Goal: Communication & Community: Share content

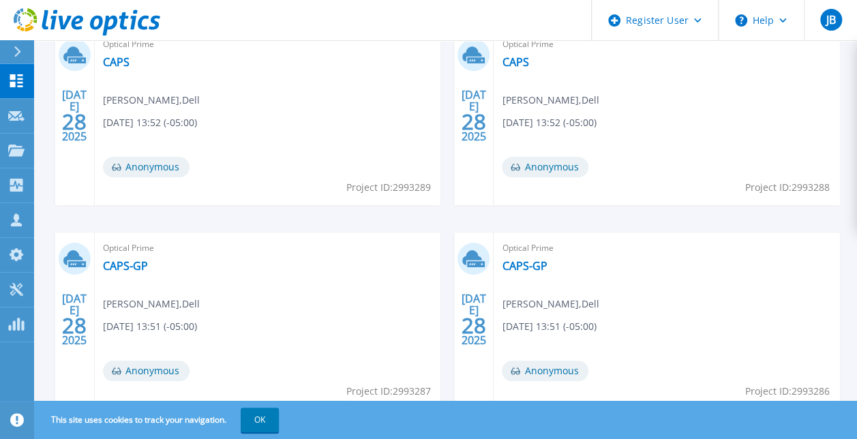
scroll to position [430, 0]
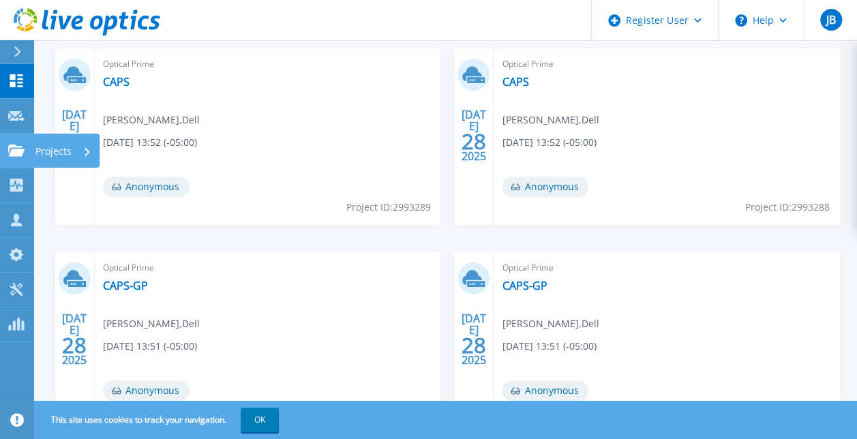
click at [14, 149] on icon at bounding box center [16, 150] width 16 height 12
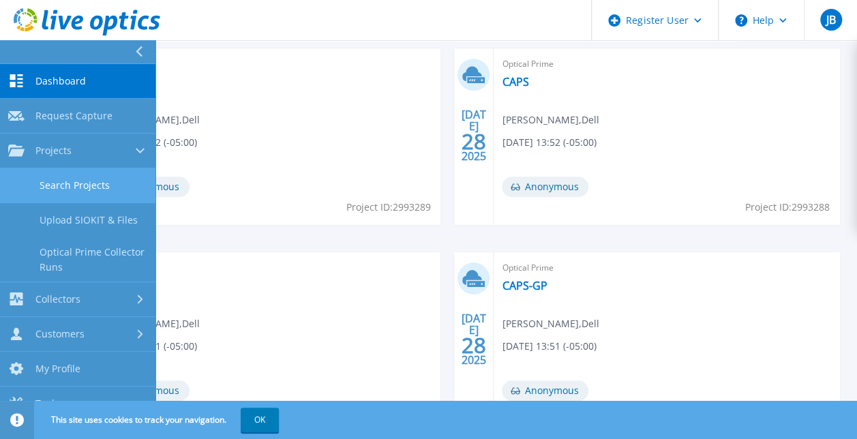
click at [65, 183] on link "Search Projects" at bounding box center [77, 185] width 155 height 35
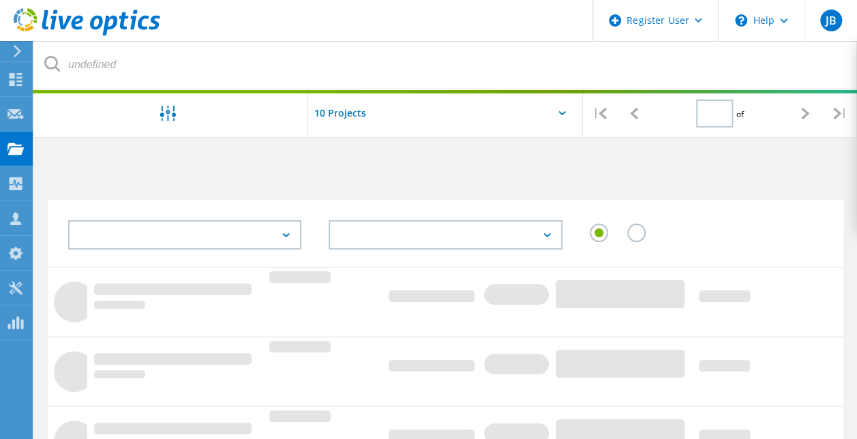
type input "1"
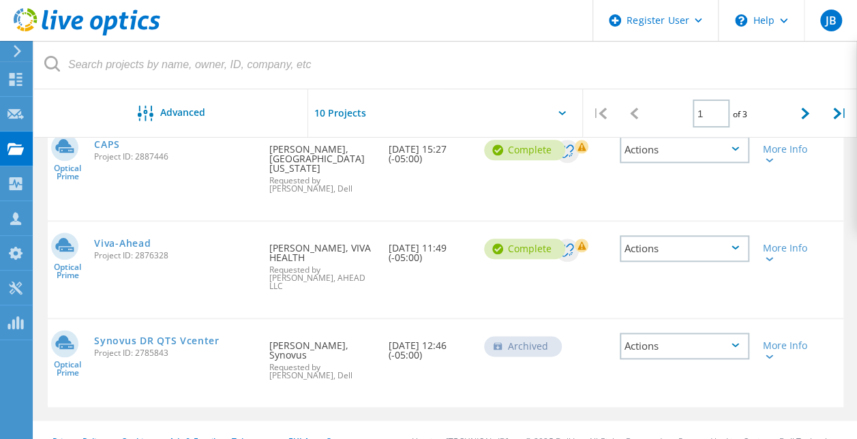
scroll to position [698, 0]
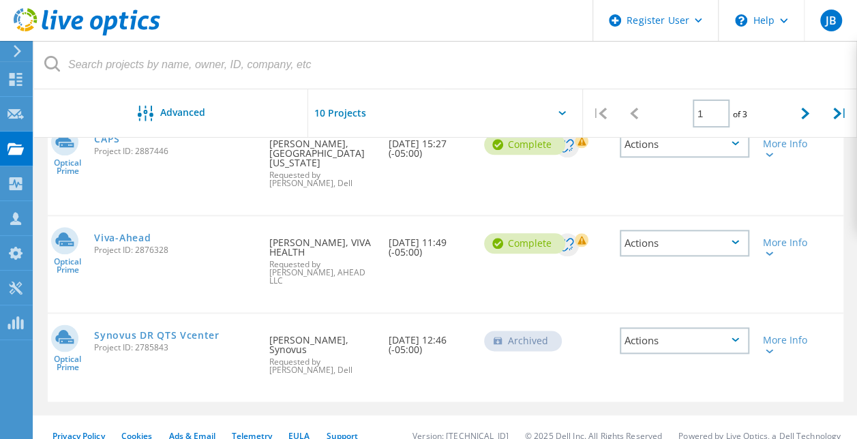
click at [735, 337] on icon at bounding box center [734, 339] width 7 height 4
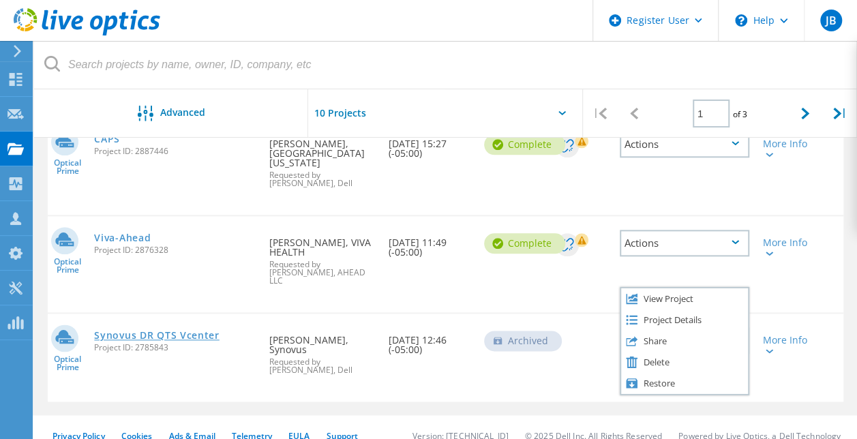
click at [172, 330] on link "Synovus DR QTS Vcenter" at bounding box center [156, 335] width 125 height 10
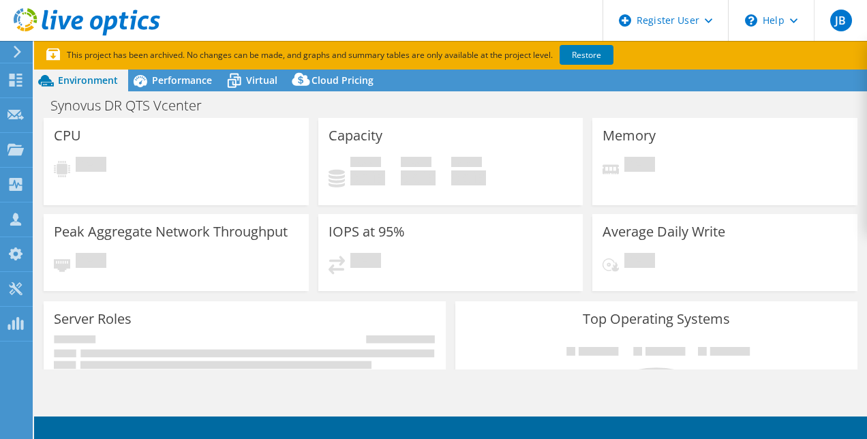
select select "USD"
select select "USEast"
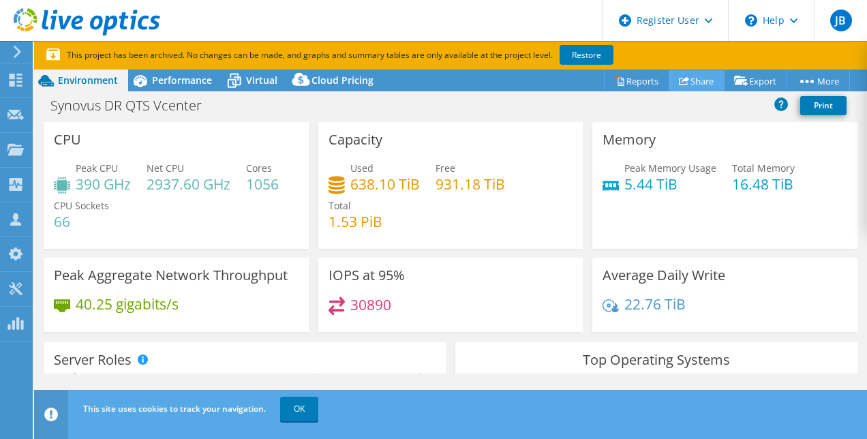
click at [696, 79] on link "Share" at bounding box center [696, 80] width 56 height 21
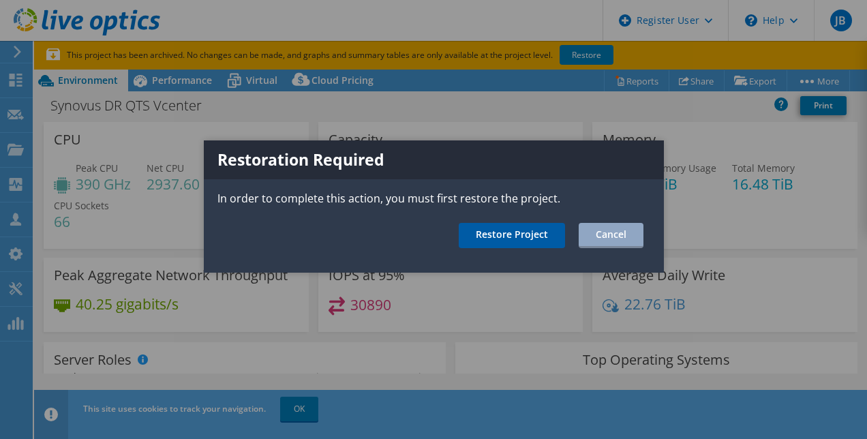
click at [522, 234] on link "Restore Project" at bounding box center [512, 235] width 106 height 25
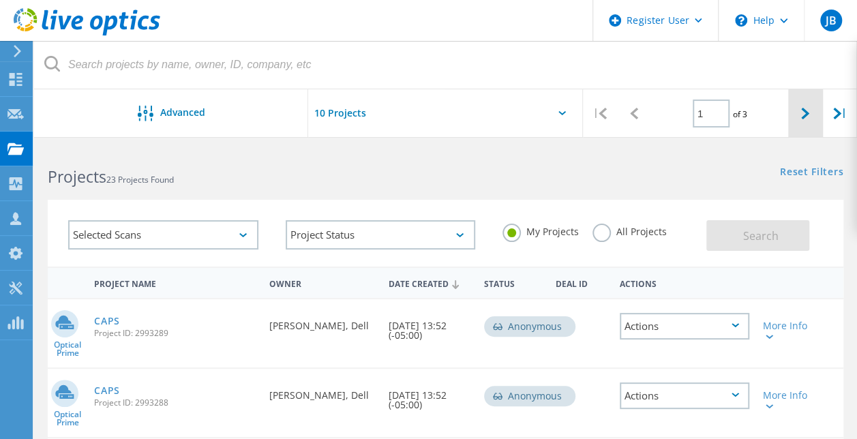
click at [804, 111] on icon at bounding box center [805, 114] width 8 height 12
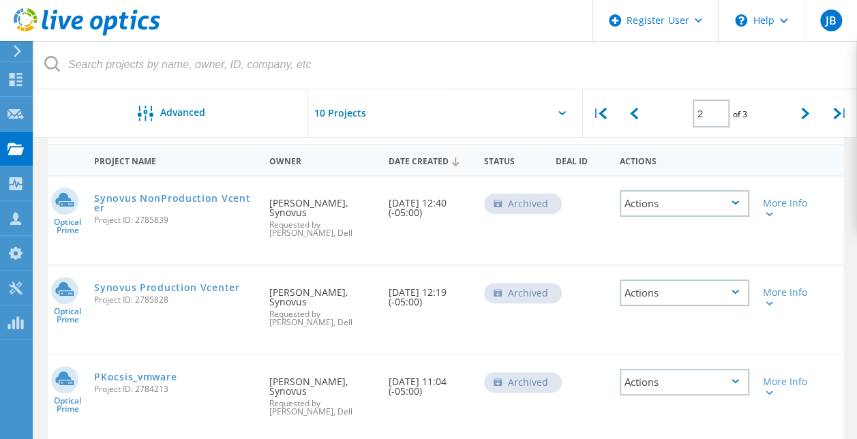
scroll to position [136, 0]
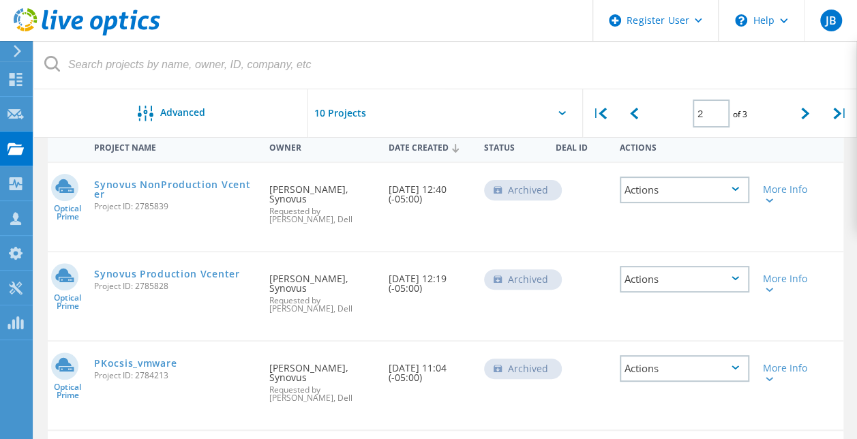
click at [739, 187] on div "Actions" at bounding box center [683, 189] width 129 height 27
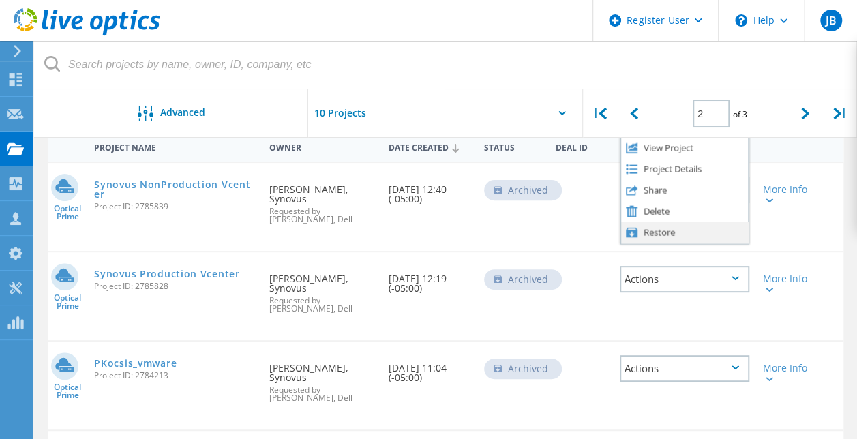
click at [705, 232] on div "Restore" at bounding box center [684, 231] width 127 height 21
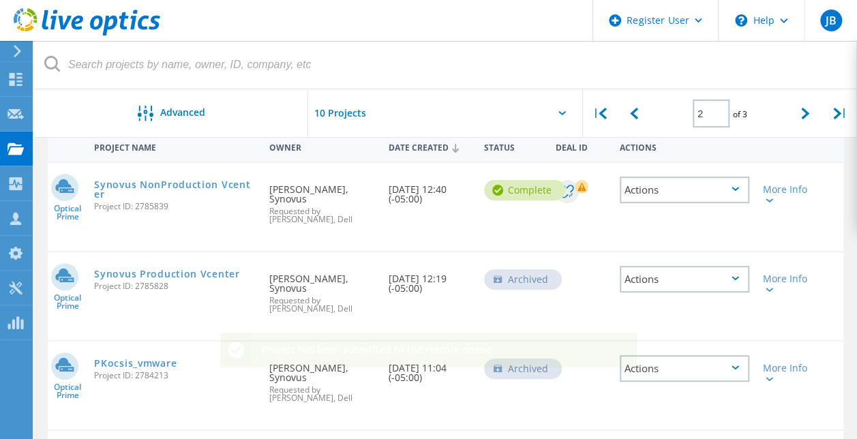
click at [735, 266] on div "Actions" at bounding box center [683, 279] width 129 height 27
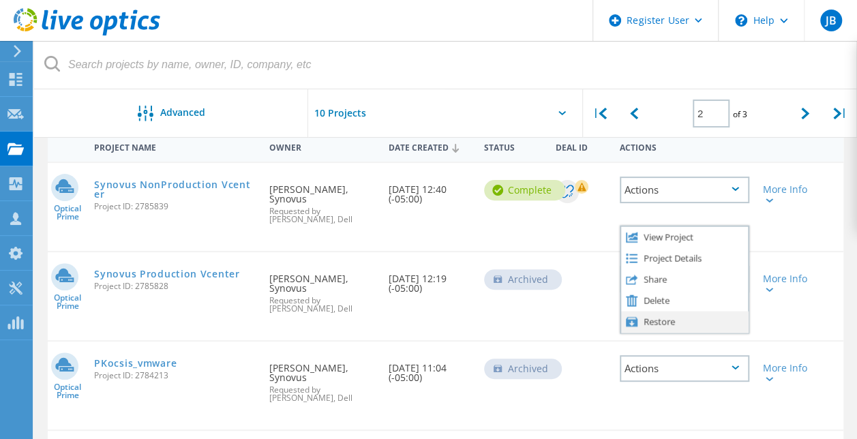
click at [716, 311] on div "Restore" at bounding box center [684, 321] width 127 height 21
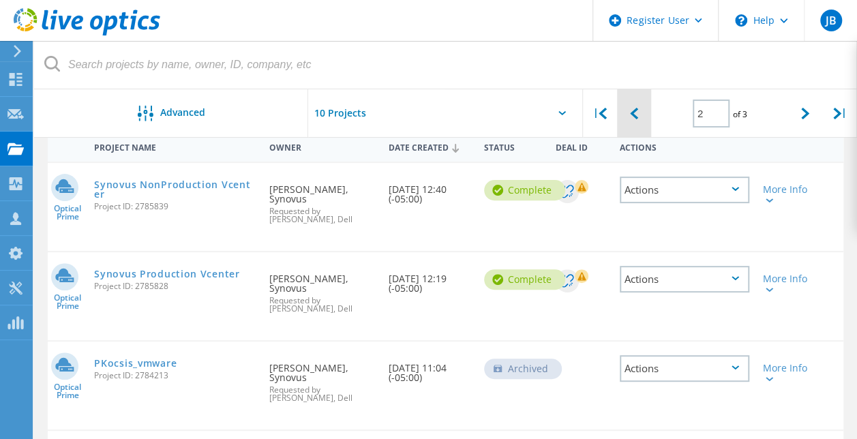
click at [645, 117] on div at bounding box center [634, 113] width 34 height 48
type input "1"
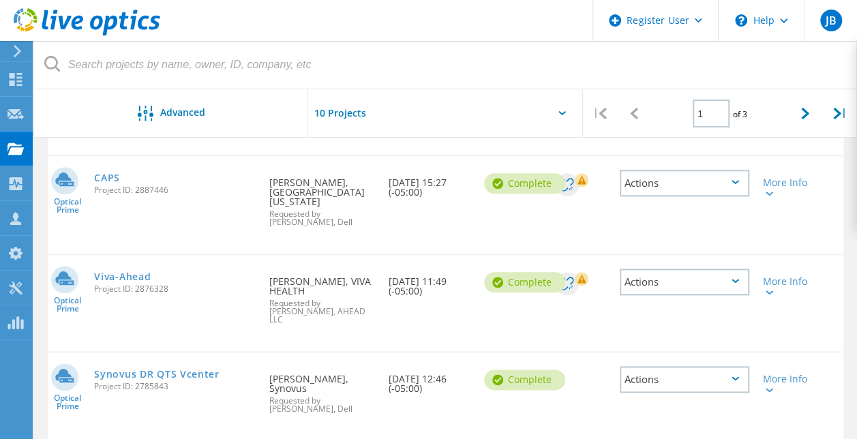
scroll to position [698, 0]
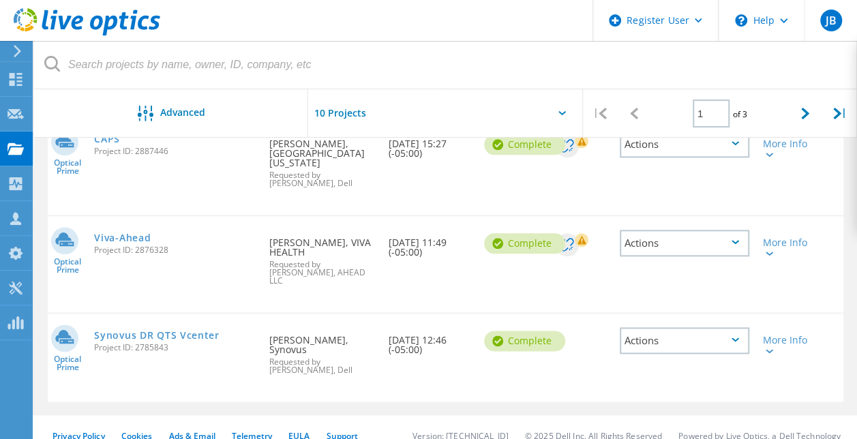
click at [737, 337] on icon at bounding box center [734, 339] width 7 height 4
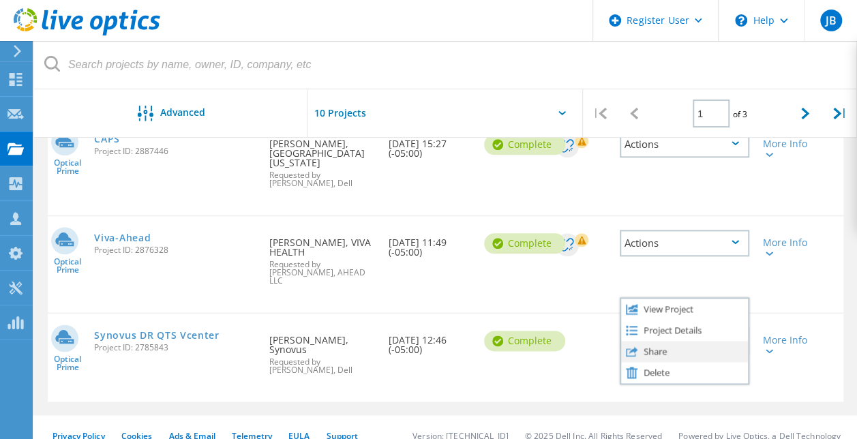
click at [722, 341] on div "Share" at bounding box center [684, 351] width 127 height 21
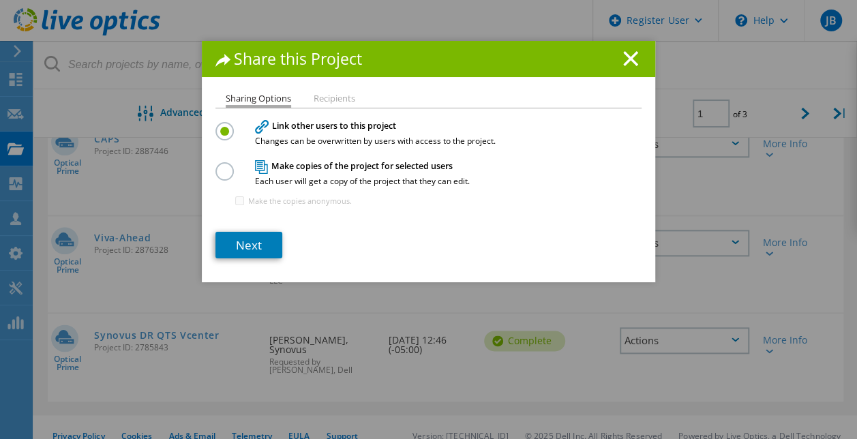
click at [322, 97] on li "Recipients" at bounding box center [334, 99] width 42 height 11
click at [260, 240] on link "Next" at bounding box center [248, 245] width 67 height 27
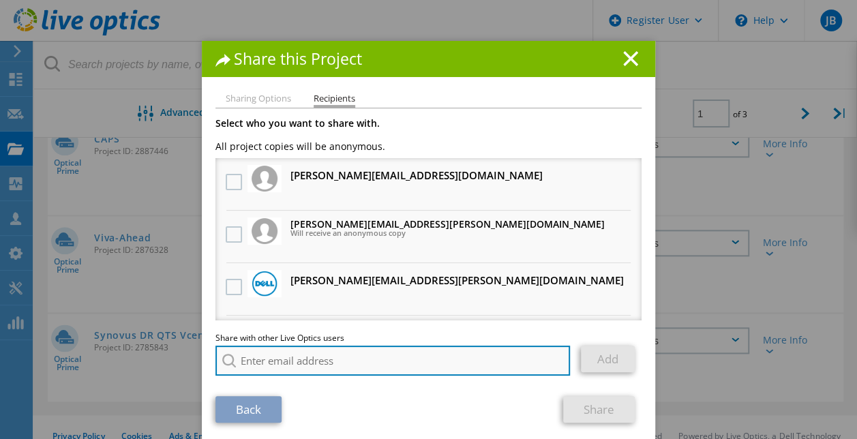
click at [333, 351] on input "search" at bounding box center [392, 360] width 354 height 30
click at [242, 369] on input "loveth" at bounding box center [392, 360] width 354 height 30
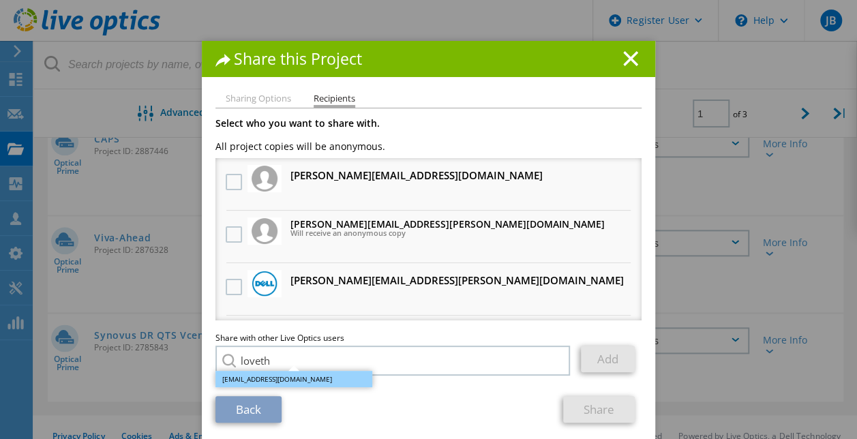
click at [240, 380] on li "Loveth.Ohenhen@dell.com" at bounding box center [293, 379] width 157 height 16
type input "Loveth.Ohenhen@dell.com"
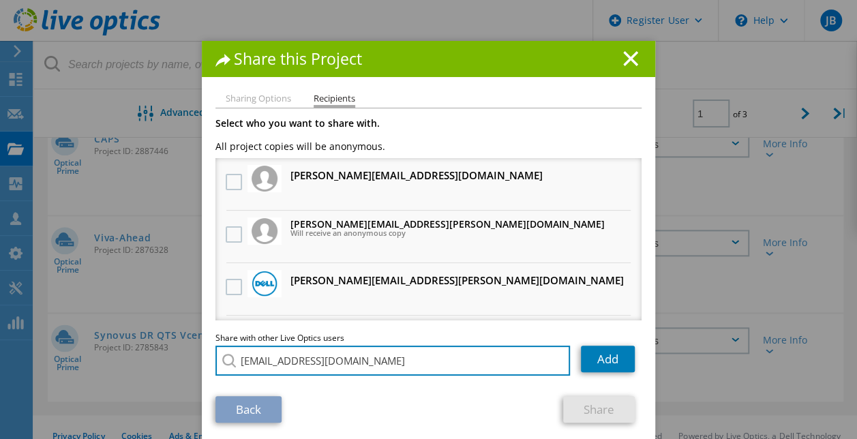
drag, startPoint x: 414, startPoint y: 370, endPoint x: 185, endPoint y: 344, distance: 230.4
click at [185, 344] on div "Share this Project Sharing Options Recipients Link other users to this project …" at bounding box center [428, 240] width 857 height 398
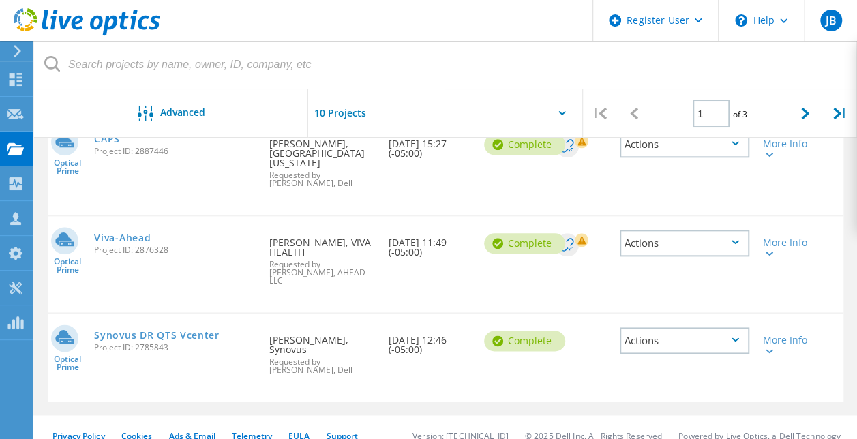
click at [735, 327] on div "Actions" at bounding box center [683, 340] width 129 height 27
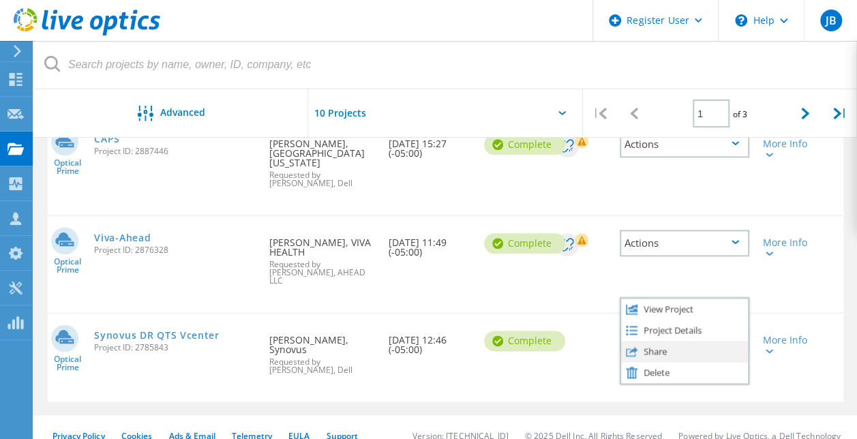
click at [688, 349] on div "Share" at bounding box center [684, 351] width 127 height 21
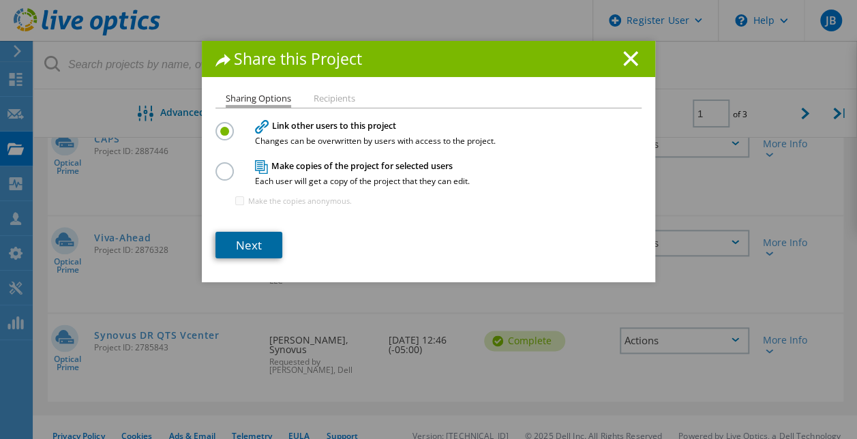
click at [253, 245] on link "Next" at bounding box center [248, 245] width 67 height 27
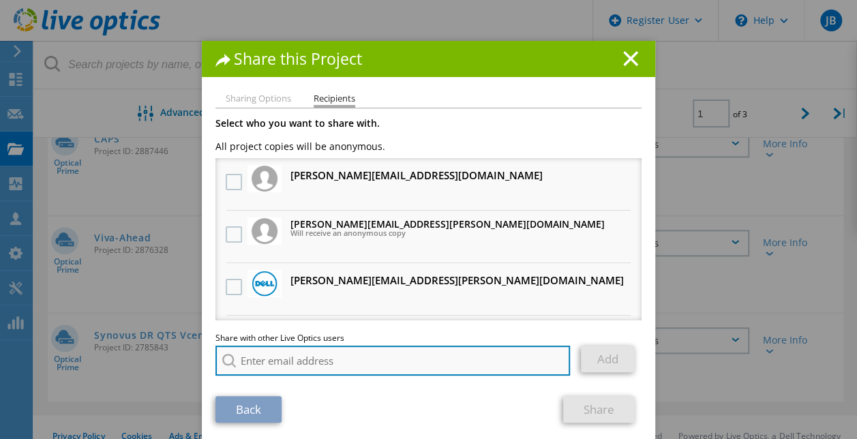
click at [283, 363] on input "search" at bounding box center [392, 360] width 354 height 30
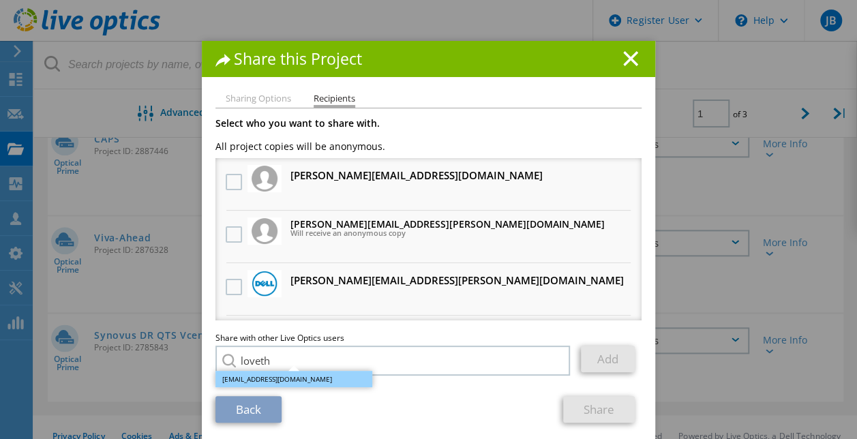
click at [274, 375] on li "Loveth.Ohenhen@dell.com" at bounding box center [293, 379] width 157 height 16
type input "Loveth.Ohenhen@dell.com"
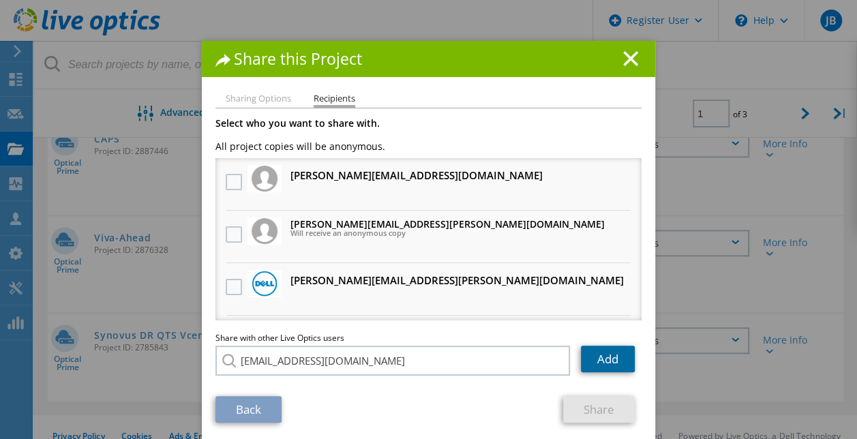
click at [609, 356] on link "Add" at bounding box center [608, 358] width 54 height 27
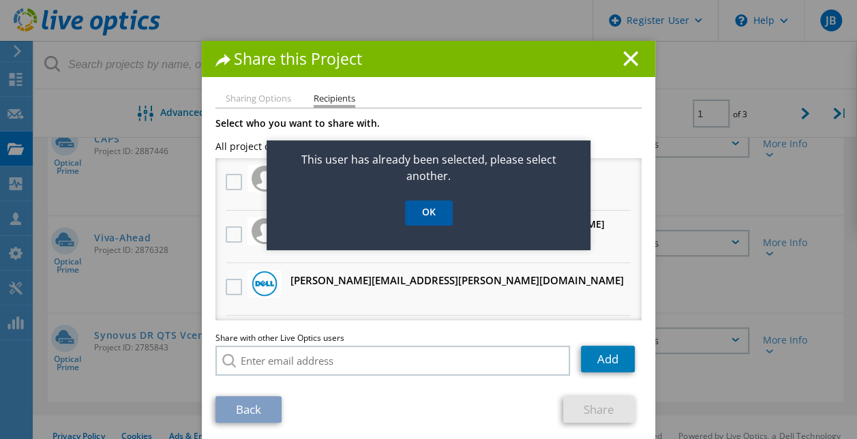
click at [427, 211] on link "OK" at bounding box center [429, 212] width 48 height 25
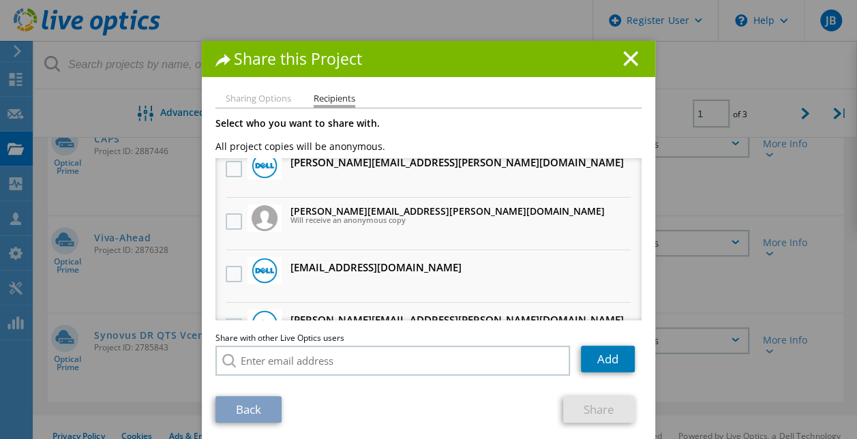
scroll to position [136, 0]
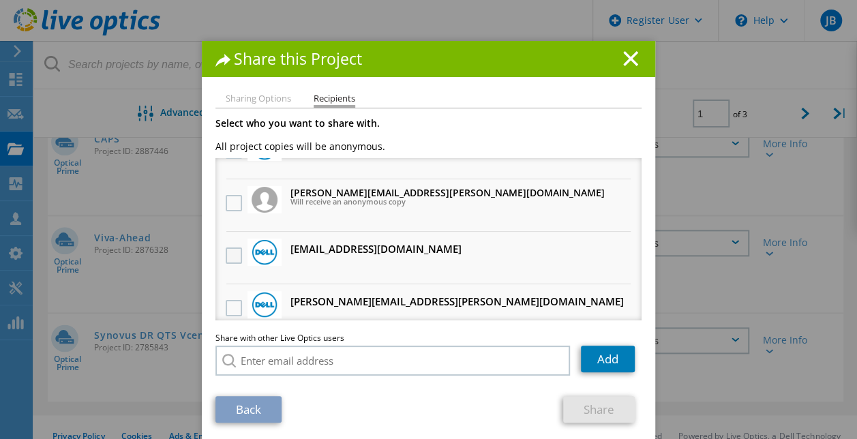
click at [230, 253] on label at bounding box center [236, 255] width 20 height 16
click at [0, 0] on input "checkbox" at bounding box center [0, 0] width 0 height 0
click at [587, 409] on link "Share" at bounding box center [599, 409] width 72 height 27
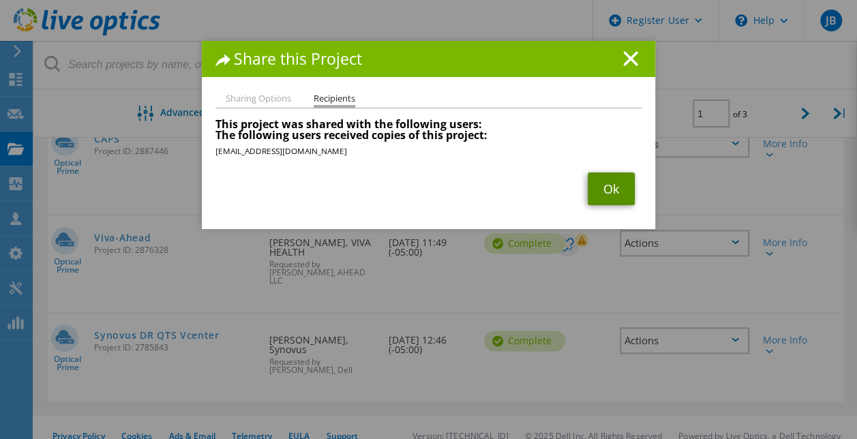
click at [607, 192] on link "Ok" at bounding box center [610, 188] width 47 height 33
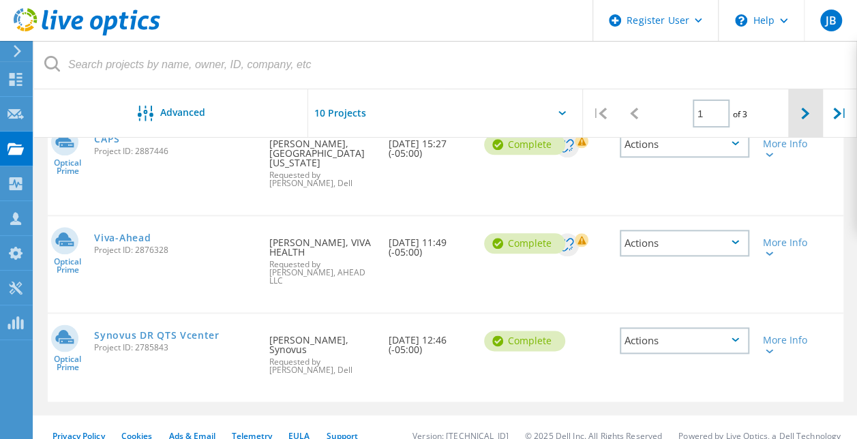
click at [807, 114] on icon at bounding box center [805, 114] width 8 height 12
type input "2"
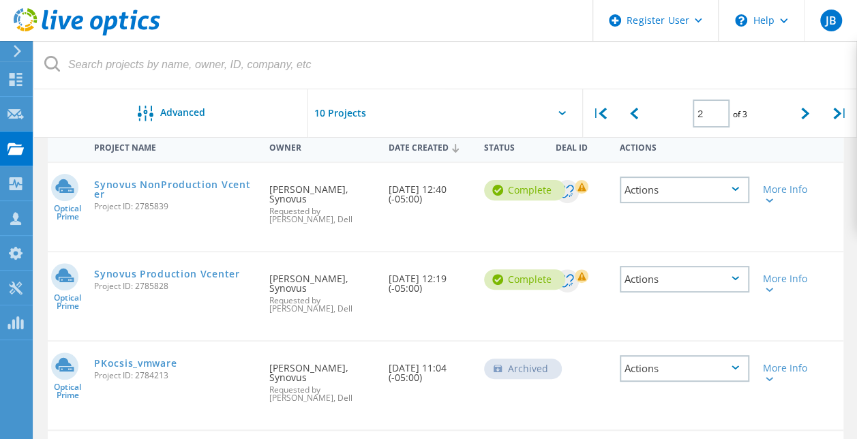
click at [737, 187] on icon at bounding box center [734, 189] width 7 height 4
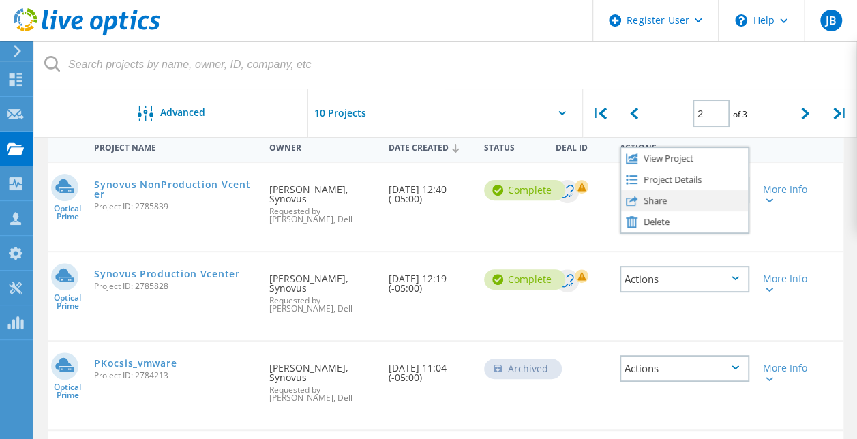
click at [703, 200] on div "Share" at bounding box center [684, 200] width 127 height 21
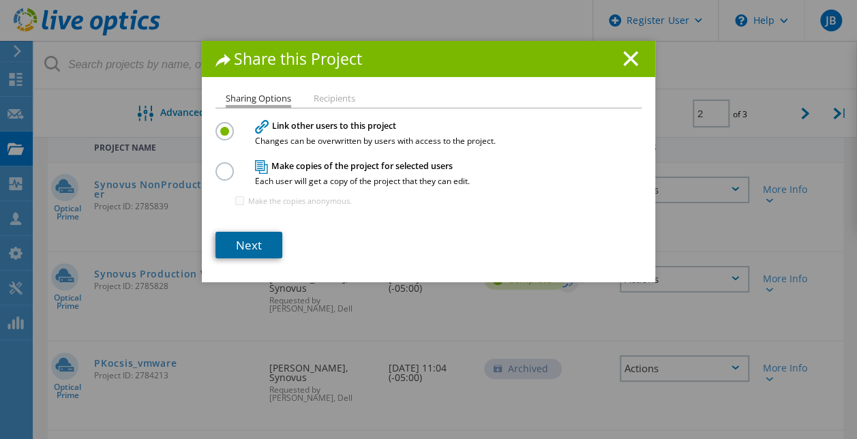
click at [249, 248] on link "Next" at bounding box center [248, 245] width 67 height 27
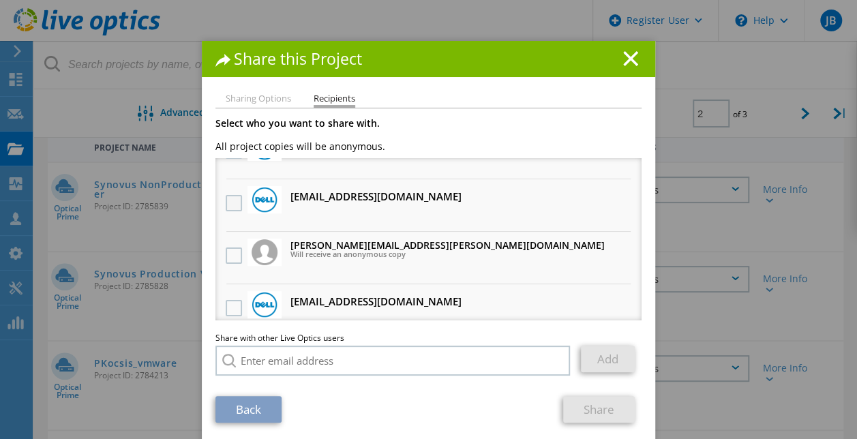
click at [230, 200] on label at bounding box center [236, 203] width 20 height 16
click at [0, 0] on input "checkbox" at bounding box center [0, 0] width 0 height 0
click at [604, 410] on link "Share" at bounding box center [599, 409] width 72 height 27
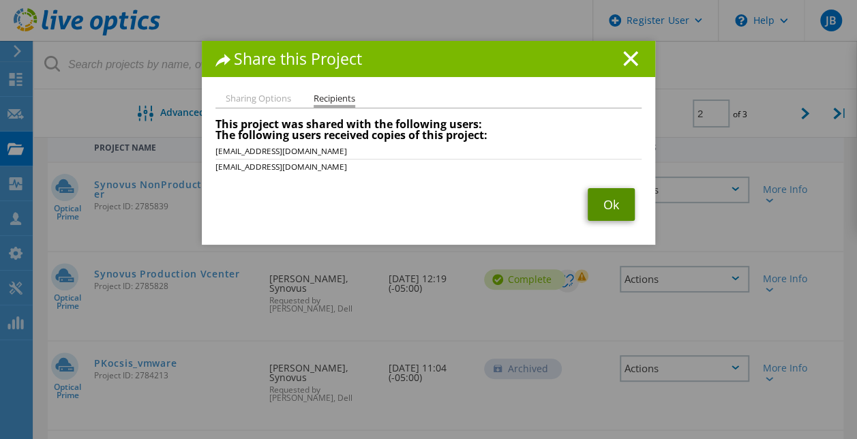
click at [602, 209] on link "Ok" at bounding box center [610, 204] width 47 height 33
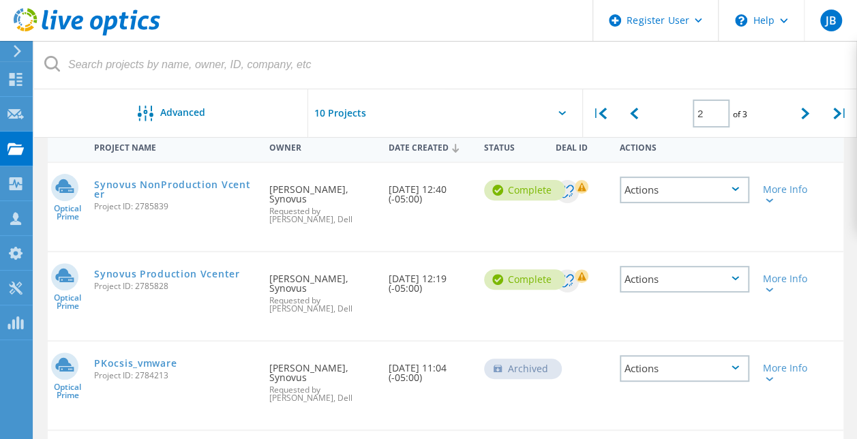
click at [706, 274] on div "Actions" at bounding box center [683, 279] width 129 height 27
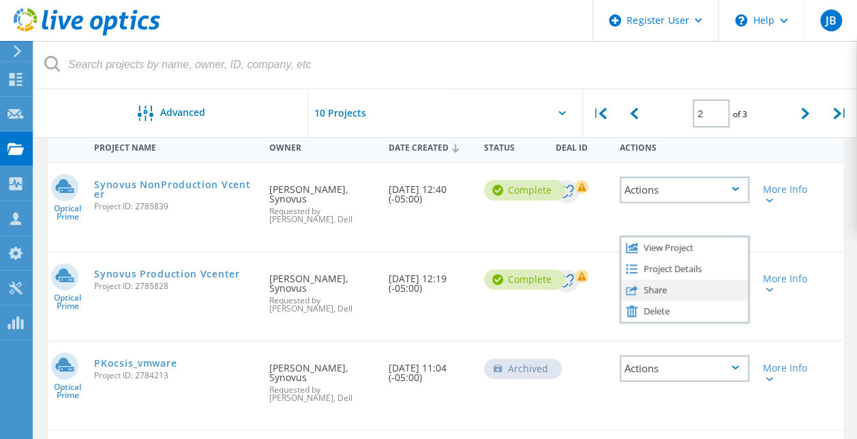
click at [694, 280] on div "Share" at bounding box center [684, 289] width 127 height 21
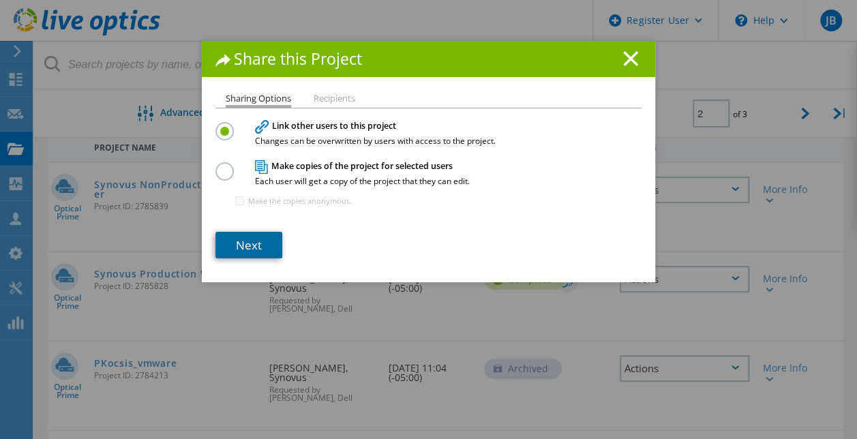
click at [245, 236] on link "Next" at bounding box center [248, 245] width 67 height 27
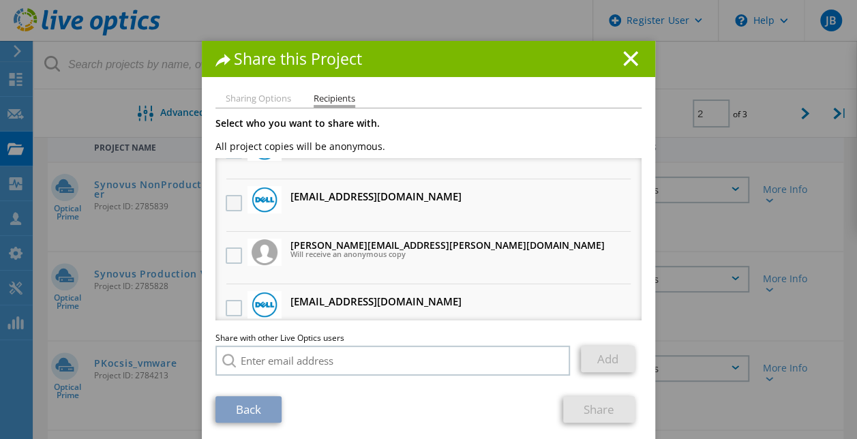
click at [229, 200] on label at bounding box center [236, 203] width 20 height 16
click at [0, 0] on input "checkbox" at bounding box center [0, 0] width 0 height 0
click at [594, 405] on link "Share" at bounding box center [599, 409] width 72 height 27
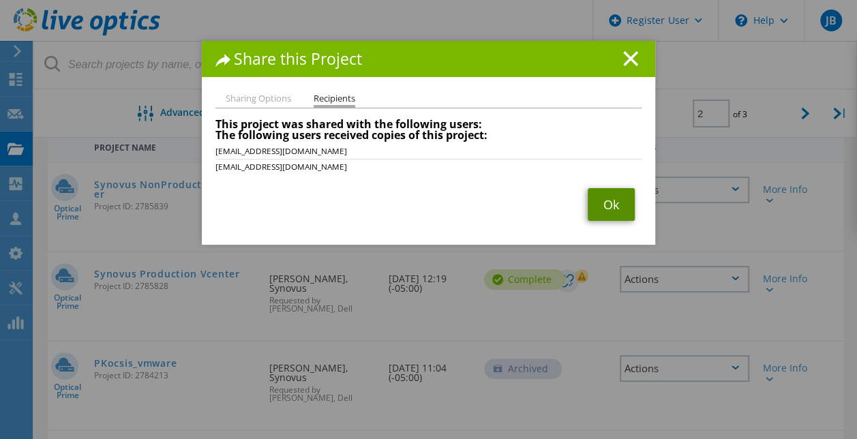
click at [599, 202] on link "Ok" at bounding box center [610, 204] width 47 height 33
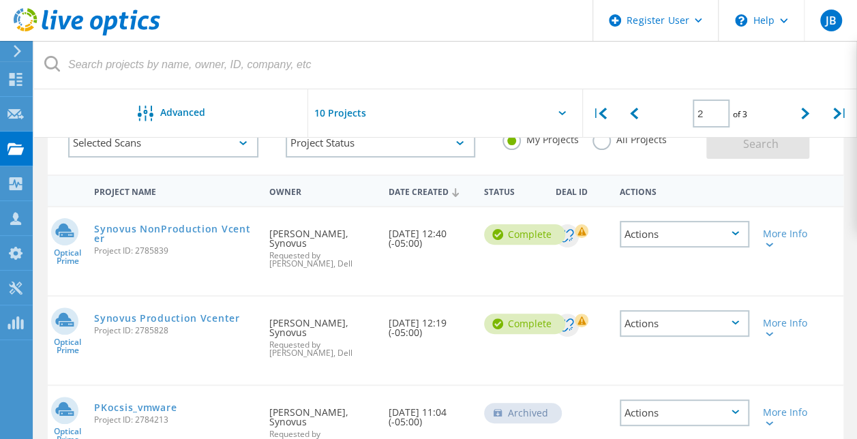
scroll to position [68, 0]
